Goal: Task Accomplishment & Management: Use online tool/utility

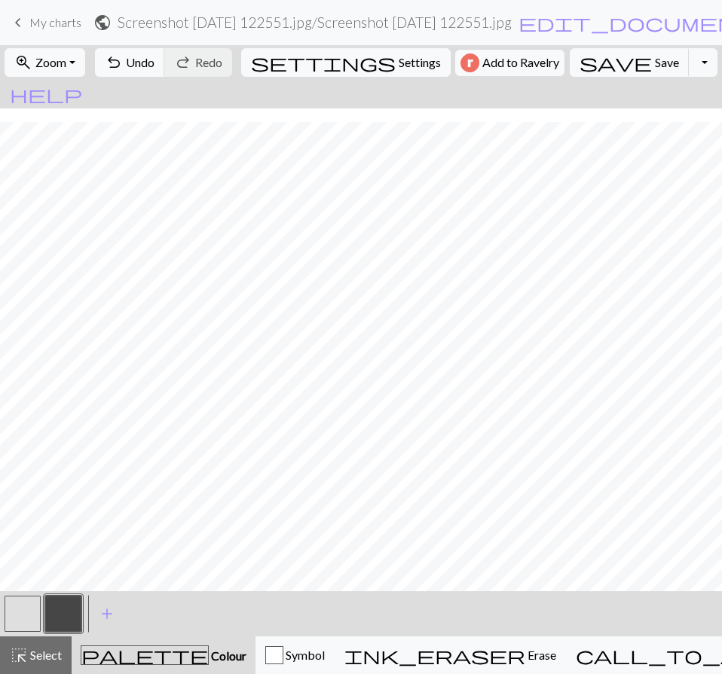
scroll to position [396, 0]
click at [64, 66] on span "Zoom" at bounding box center [50, 62] width 31 height 14
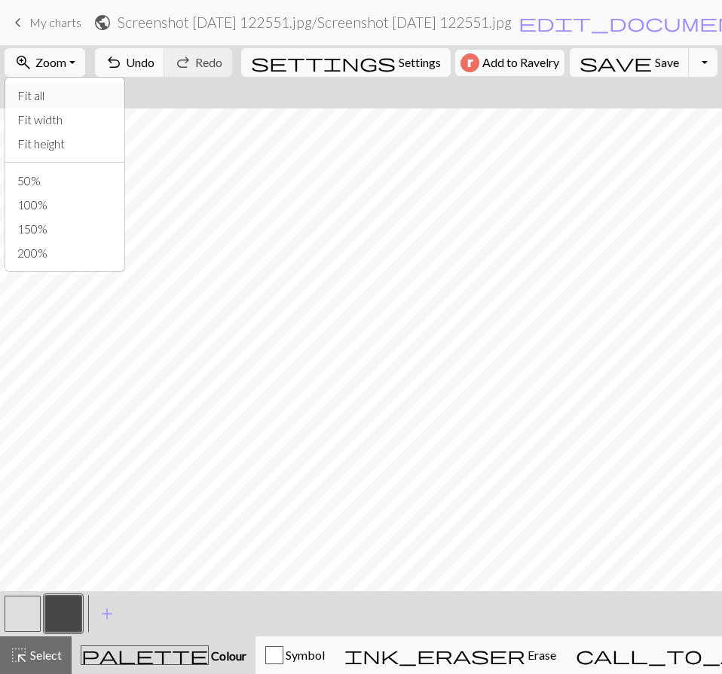
click at [71, 93] on button "Fit all" at bounding box center [64, 96] width 119 height 24
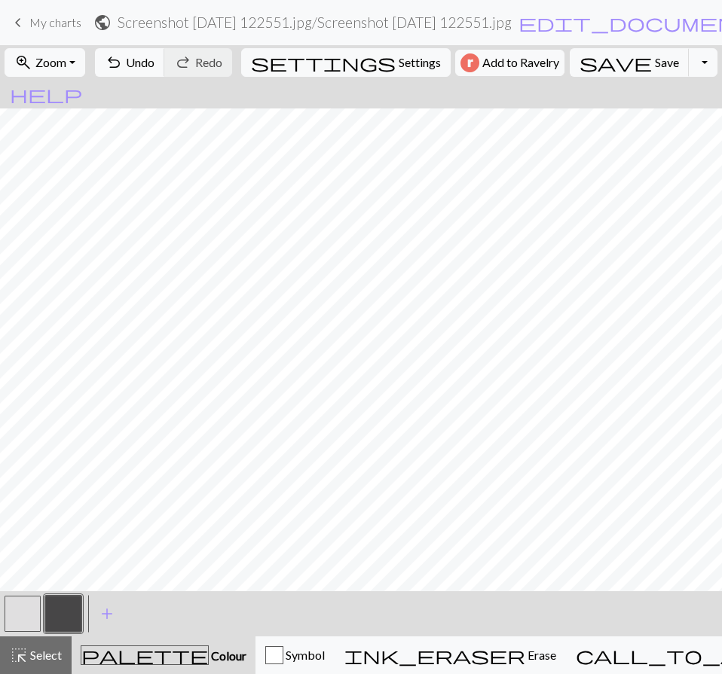
scroll to position [12, 0]
click at [655, 63] on span "Save" at bounding box center [667, 62] width 24 height 14
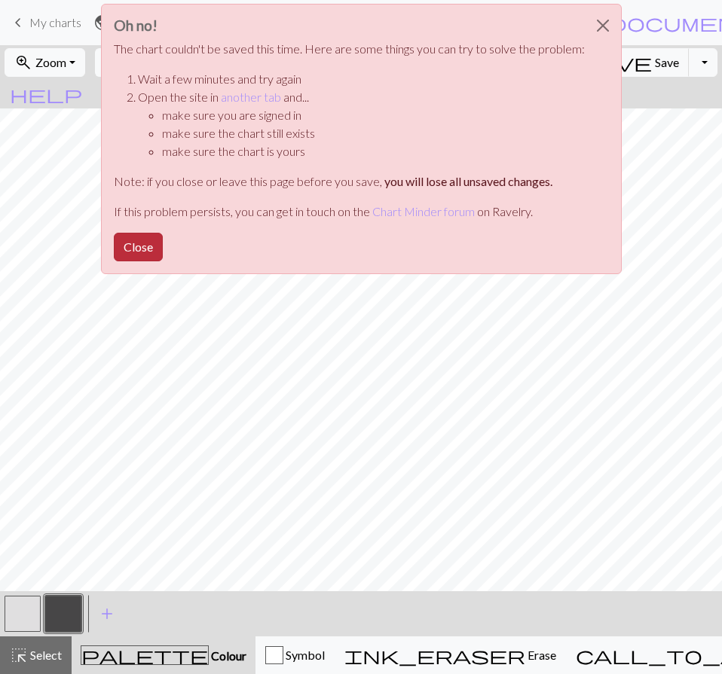
click at [123, 246] on button "Close" at bounding box center [138, 247] width 49 height 29
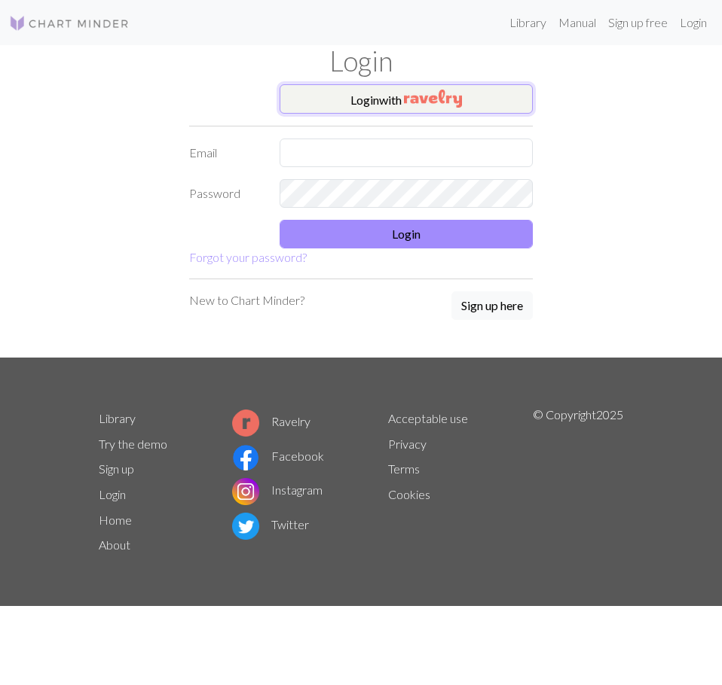
click at [429, 96] on img "button" at bounding box center [433, 99] width 58 height 18
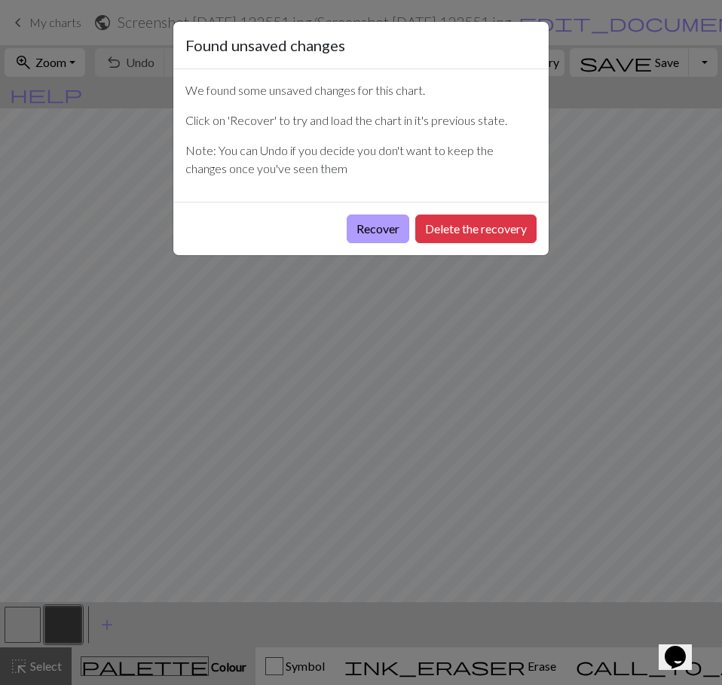
click at [390, 233] on button "Recover" at bounding box center [377, 229] width 63 height 29
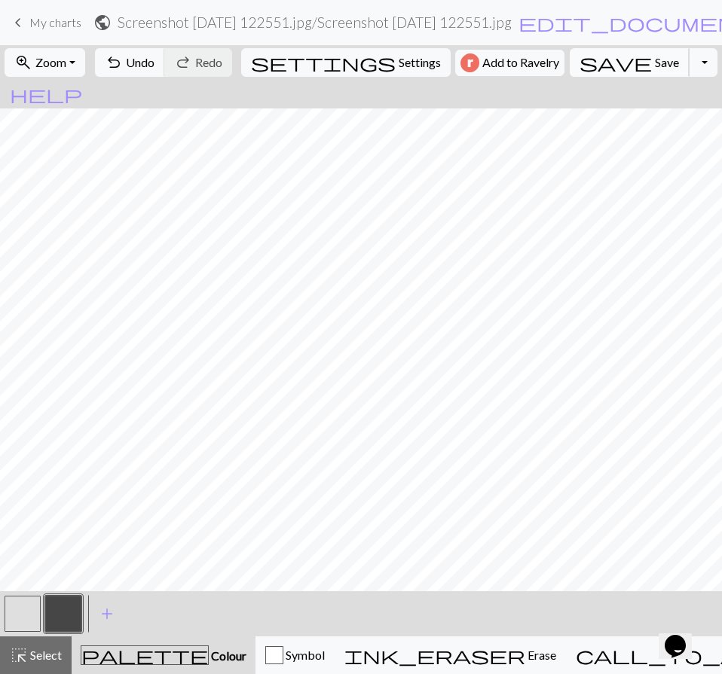
click at [597, 65] on span "save" at bounding box center [615, 62] width 72 height 21
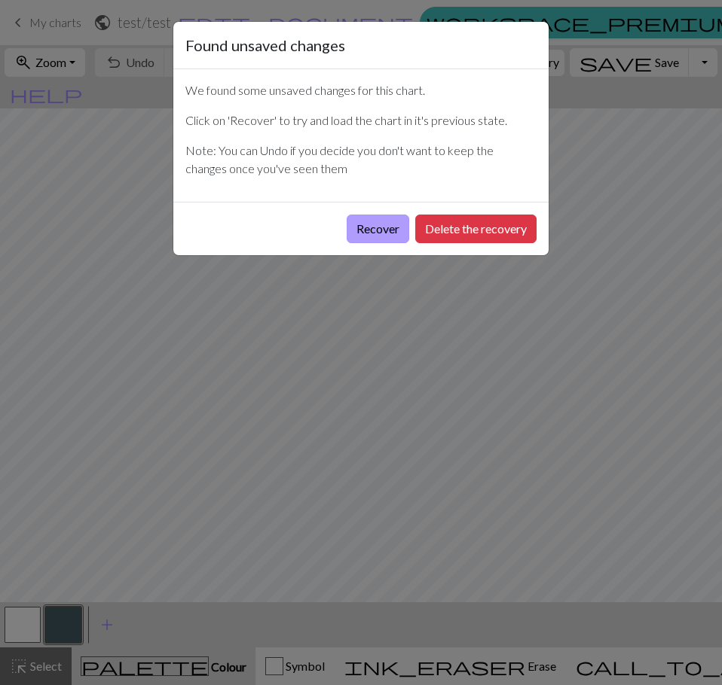
click at [355, 230] on button "Recover" at bounding box center [377, 229] width 63 height 29
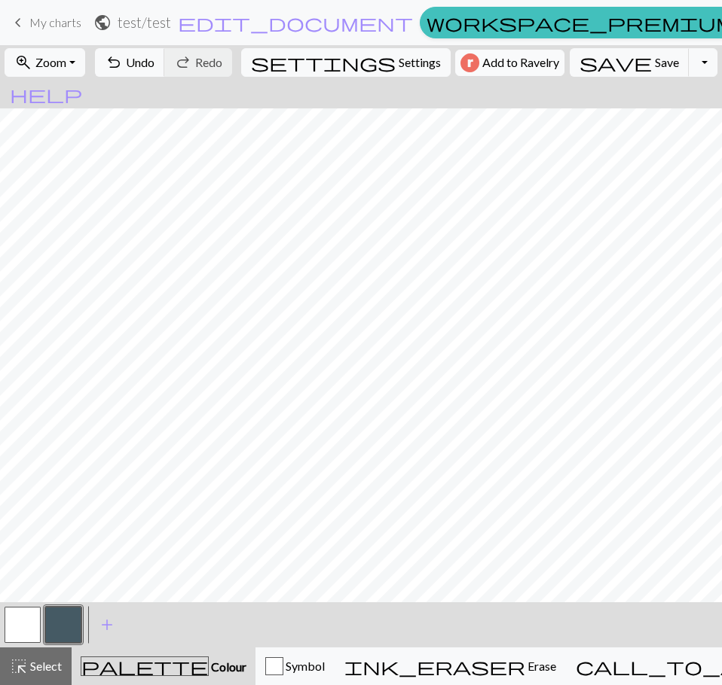
drag, startPoint x: 54, startPoint y: 15, endPoint x: 442, endPoint y: 53, distance: 389.7
click at [54, 15] on span "My charts" at bounding box center [55, 22] width 52 height 14
